Goal: Task Accomplishment & Management: Manage account settings

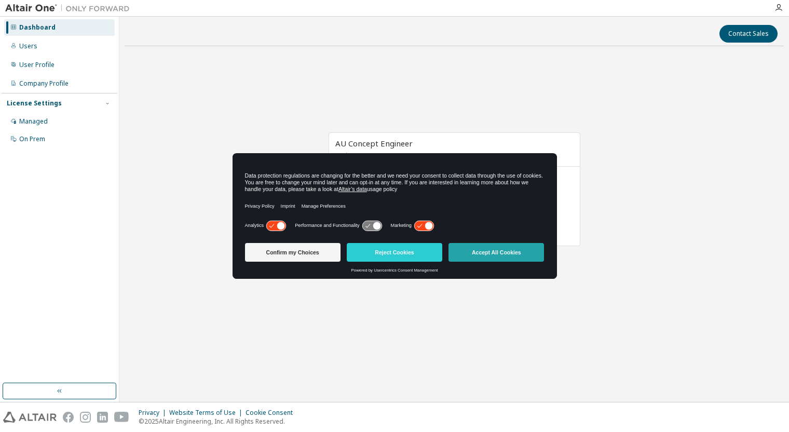
click at [503, 254] on button "Accept All Cookies" at bounding box center [496, 252] width 96 height 19
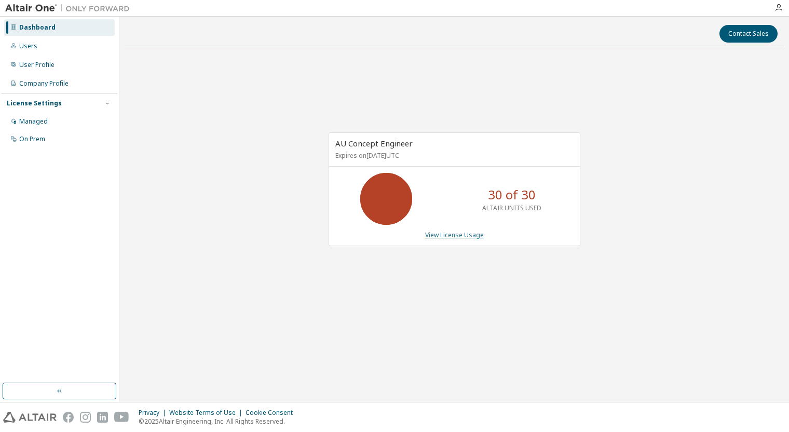
click at [442, 235] on link "View License Usage" at bounding box center [454, 234] width 59 height 9
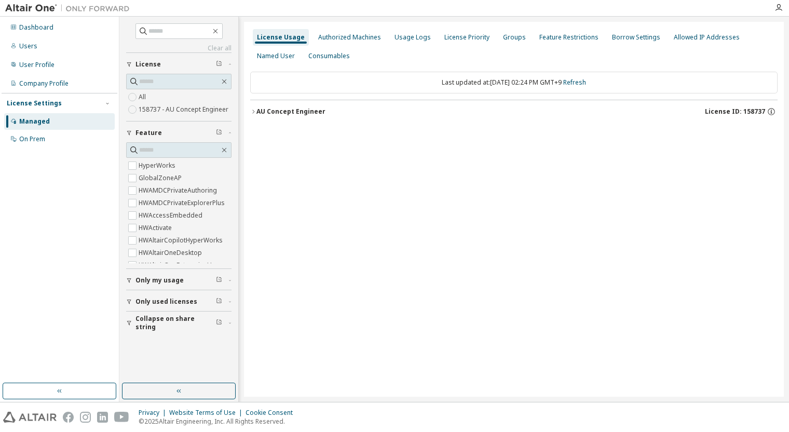
click at [253, 112] on icon "button" at bounding box center [253, 111] width 6 height 6
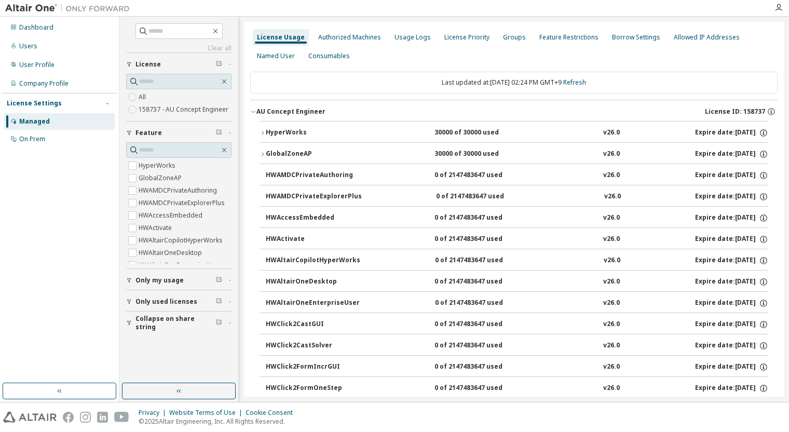
click at [261, 131] on icon "button" at bounding box center [263, 133] width 6 height 6
